Goal: Task Accomplishment & Management: Manage account settings

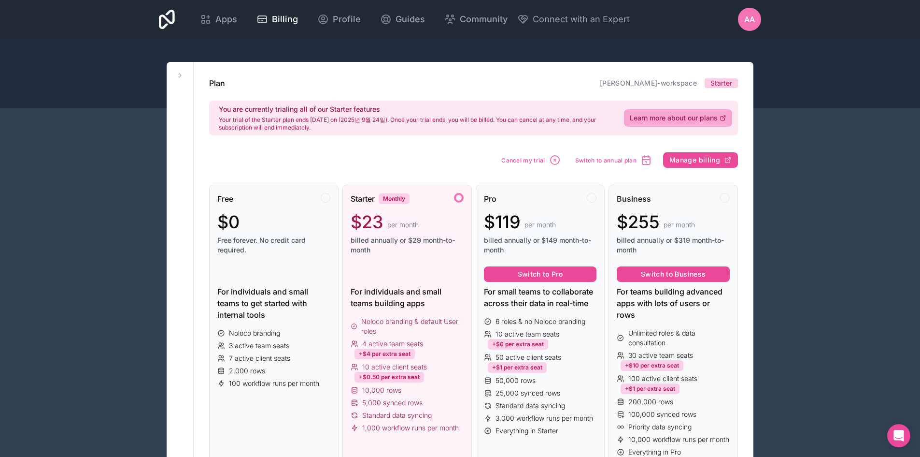
click at [756, 22] on div "AA" at bounding box center [749, 19] width 23 height 23
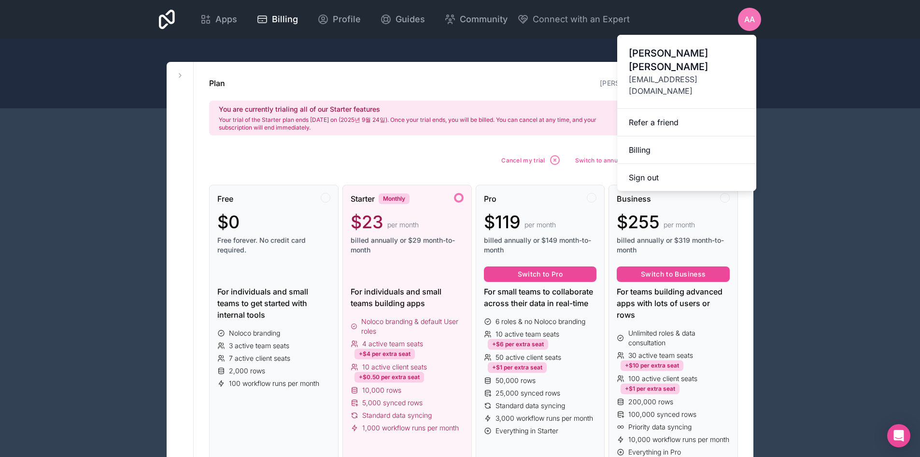
click at [680, 47] on span "[PERSON_NAME]" at bounding box center [687, 59] width 116 height 27
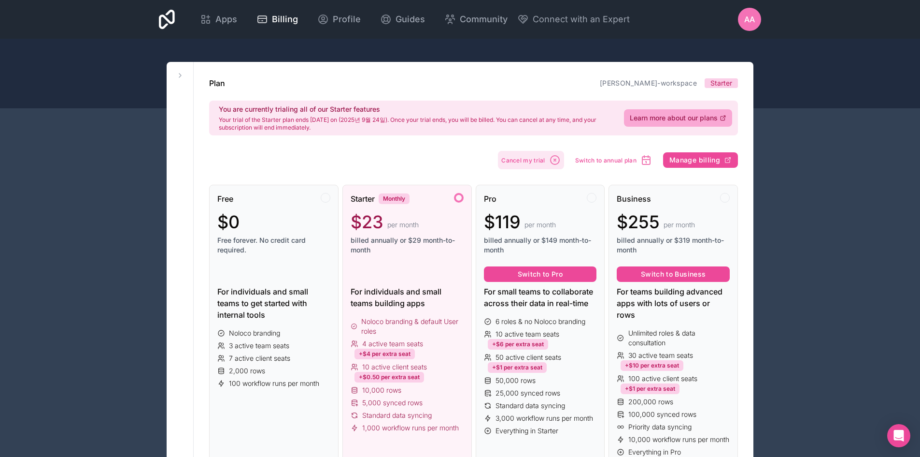
click at [552, 158] on icon "button" at bounding box center [555, 160] width 9 height 9
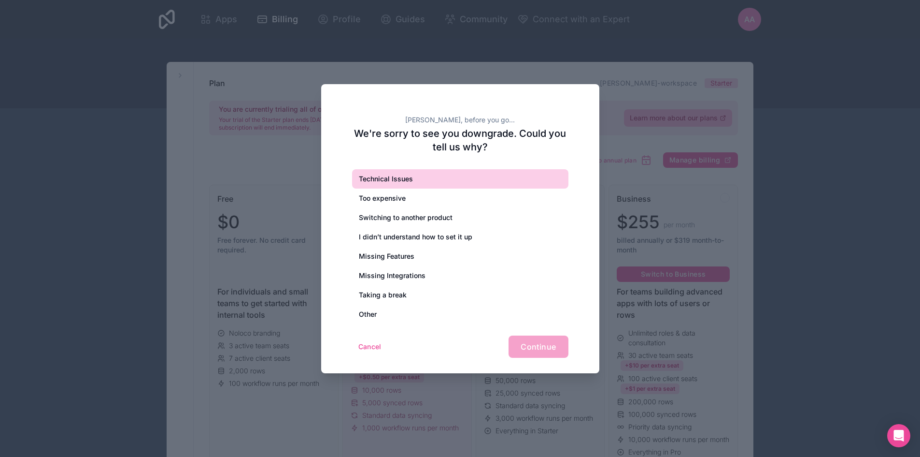
click at [439, 183] on div "Technical Issues" at bounding box center [460, 178] width 216 height 19
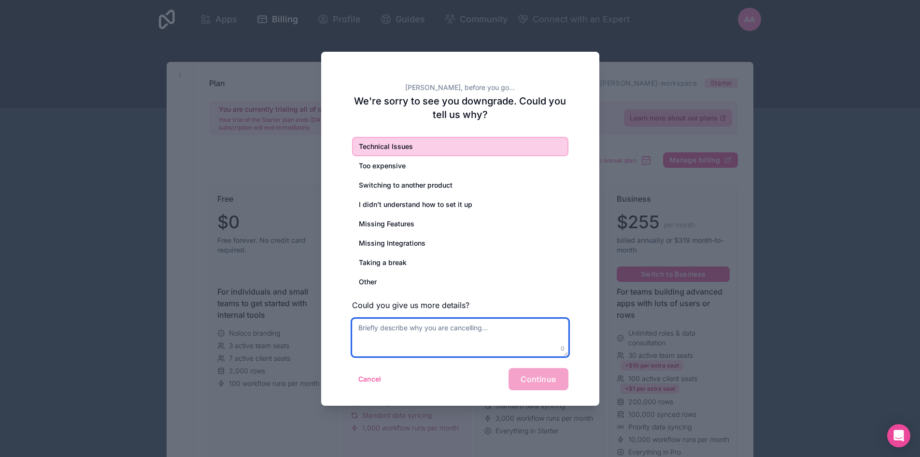
click at [430, 330] on textarea at bounding box center [460, 337] width 216 height 38
type textarea "t"
type textarea "i dont want"
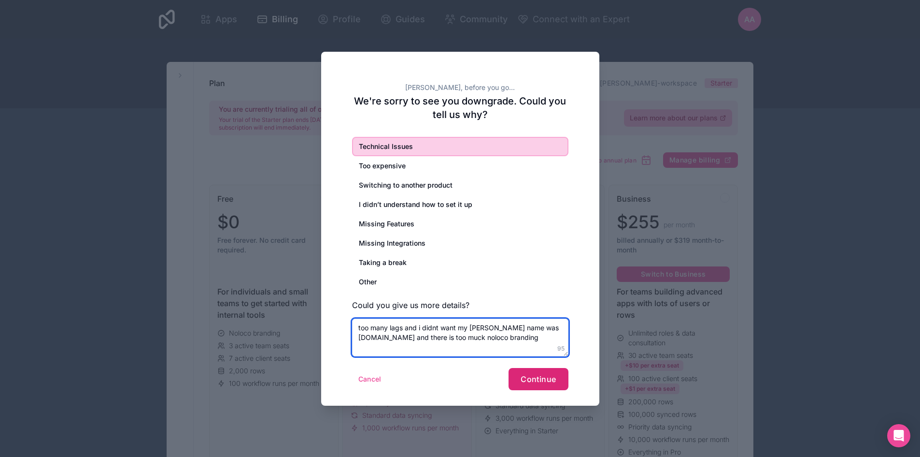
type textarea "too many lags and i didnt want my [PERSON_NAME] name was [DOMAIN_NAME] and ther…"
click at [523, 388] on button "Continue" at bounding box center [538, 379] width 59 height 22
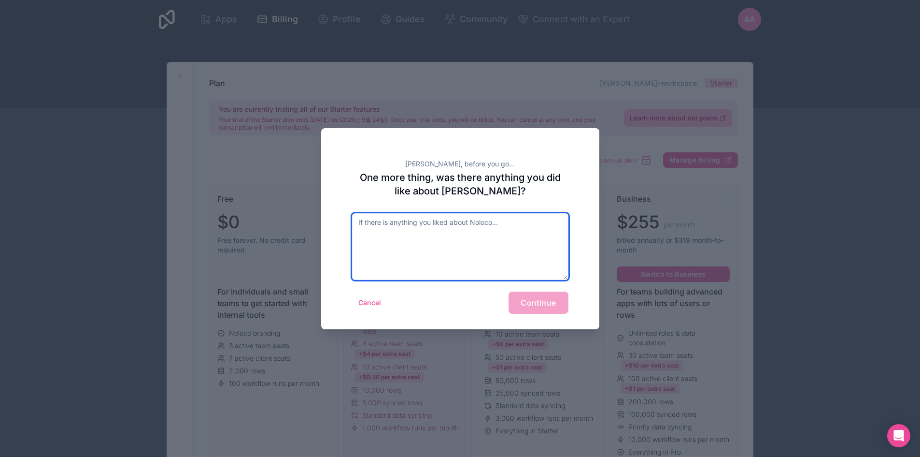
click at [502, 261] on textarea at bounding box center [460, 246] width 216 height 67
type textarea "/"
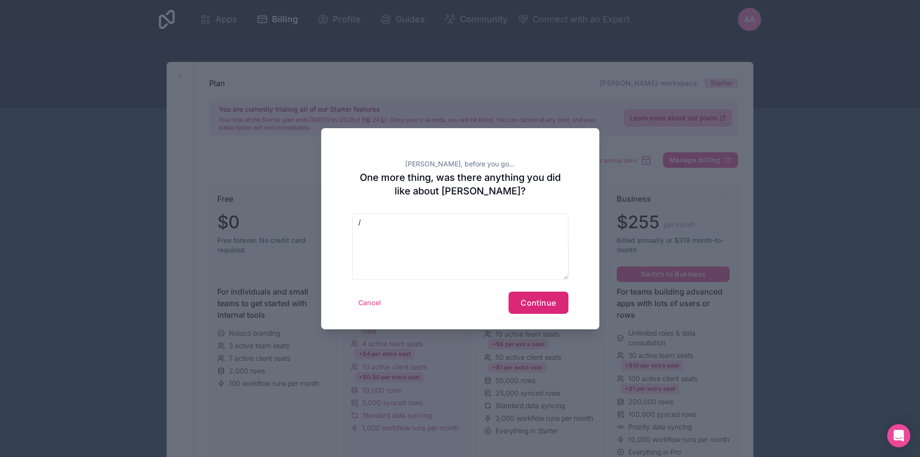
click at [531, 306] on span "Continue" at bounding box center [538, 303] width 35 height 10
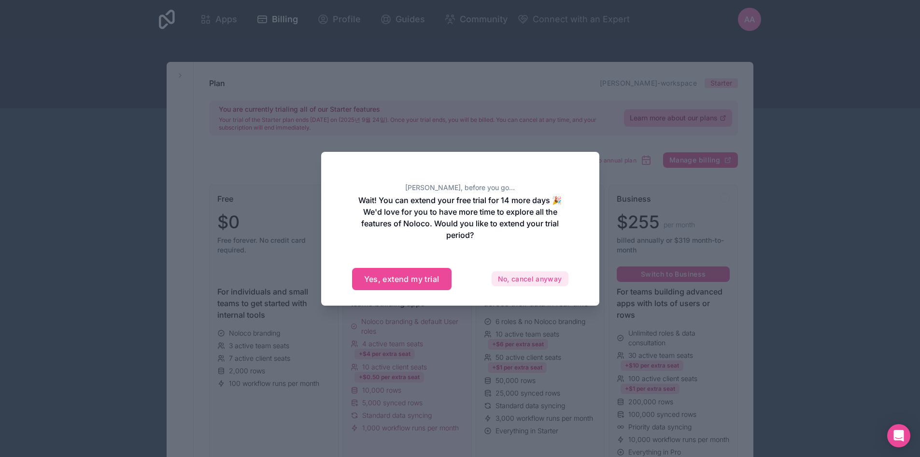
click at [516, 281] on button "No, cancel anyway" at bounding box center [530, 278] width 77 height 15
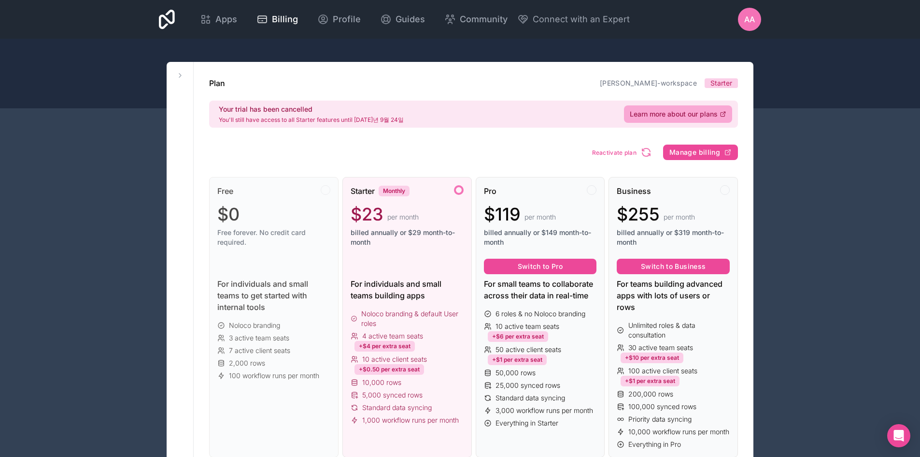
click at [753, 25] on span "AA" at bounding box center [750, 20] width 11 height 12
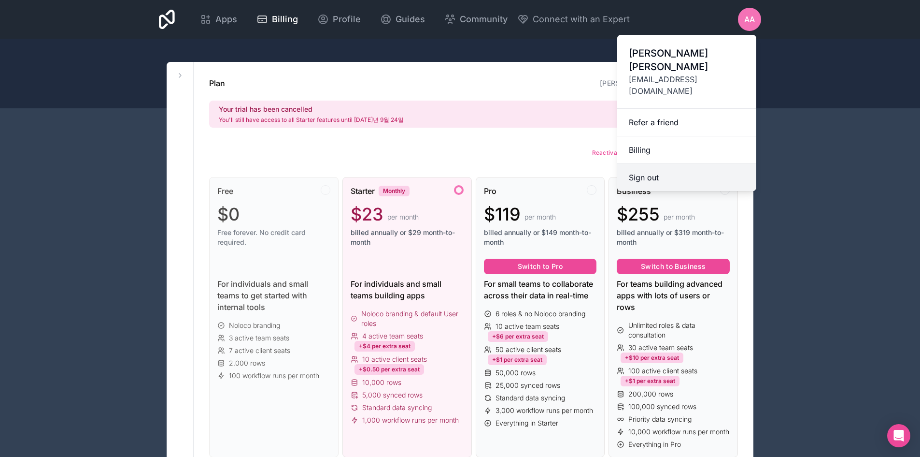
click at [709, 164] on button "Sign out" at bounding box center [686, 177] width 139 height 27
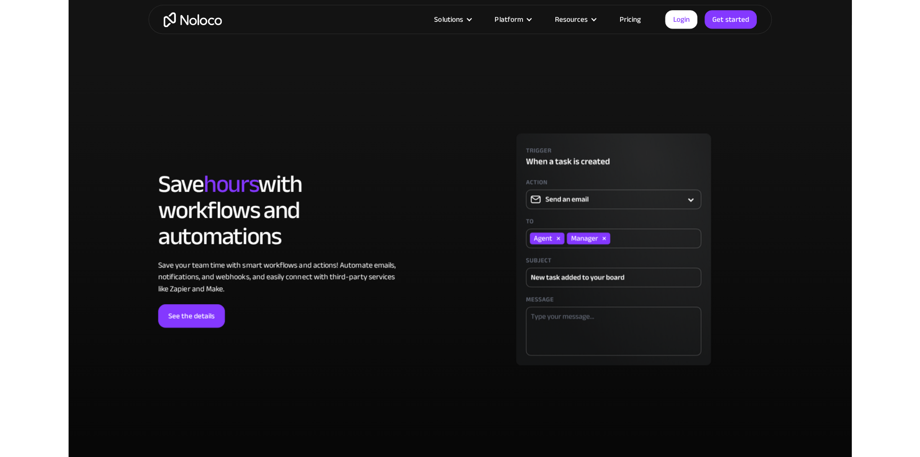
scroll to position [2754, 0]
